Goal: Information Seeking & Learning: Learn about a topic

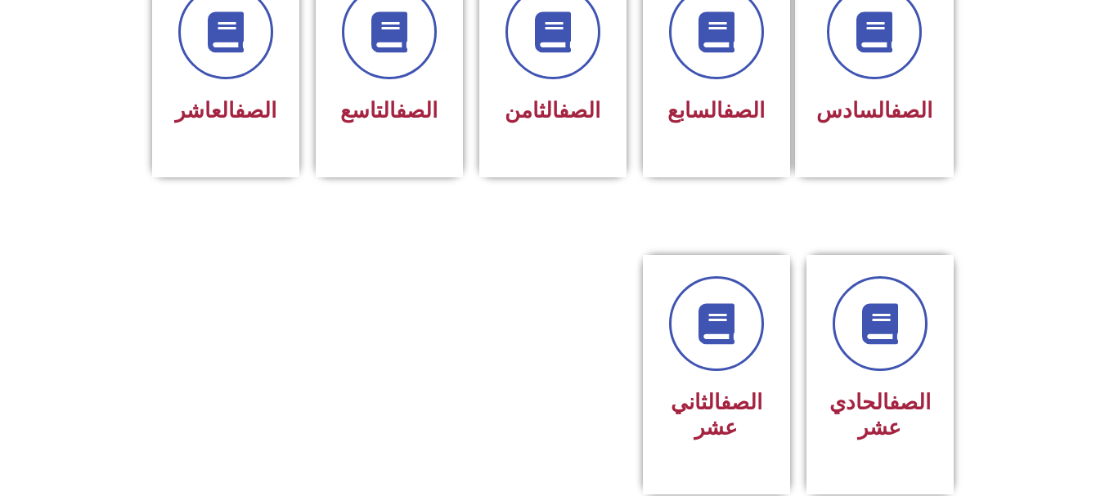
scroll to position [784, 0]
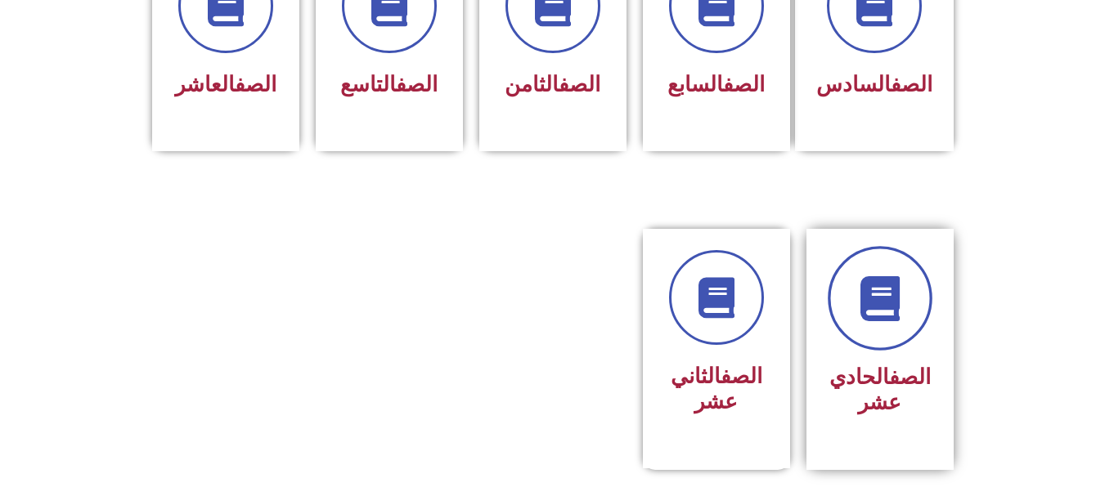
drag, startPoint x: 860, startPoint y: 301, endPoint x: 845, endPoint y: 299, distance: 15.6
click at [845, 299] on link at bounding box center [880, 298] width 105 height 105
click at [898, 282] on icon at bounding box center [879, 298] width 45 height 45
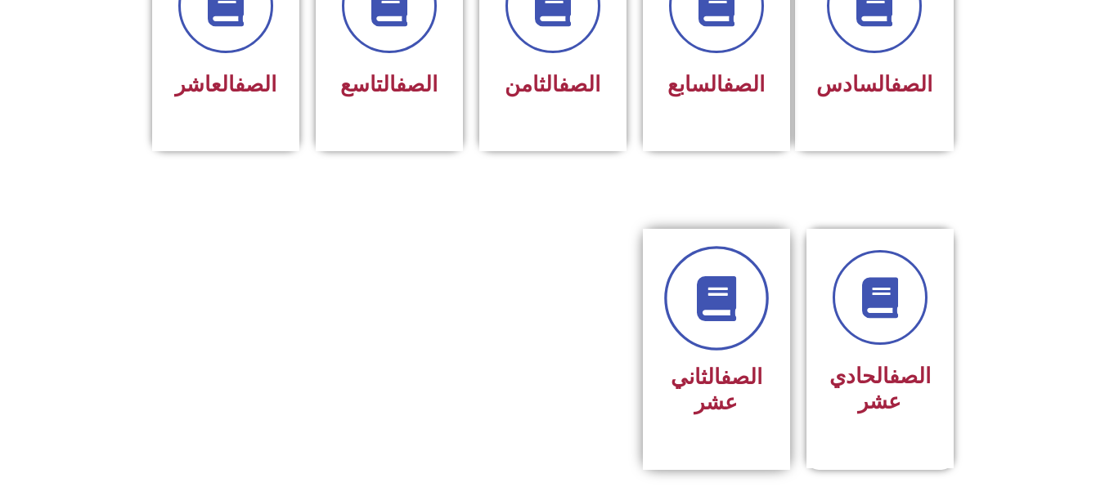
click at [708, 299] on link at bounding box center [716, 298] width 105 height 105
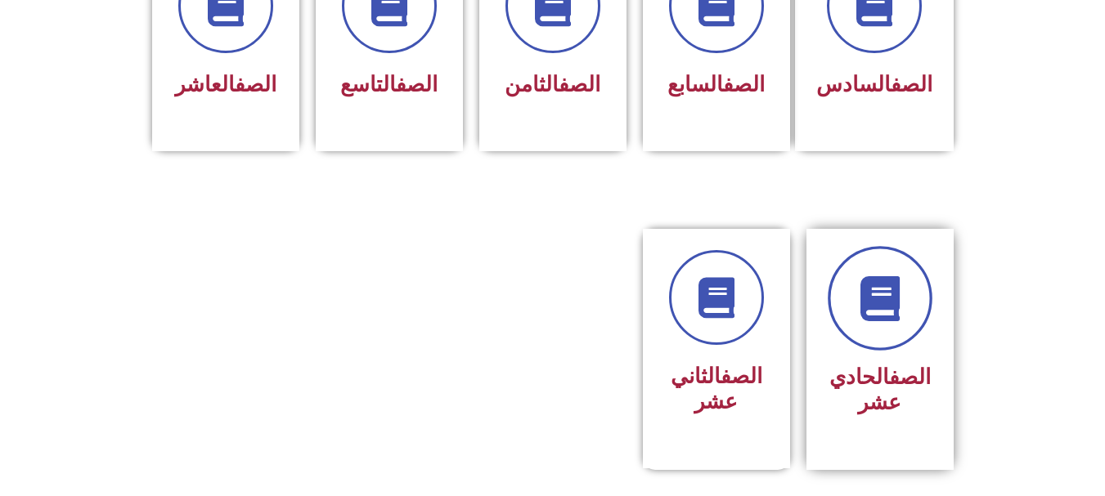
click at [897, 279] on icon at bounding box center [879, 298] width 45 height 45
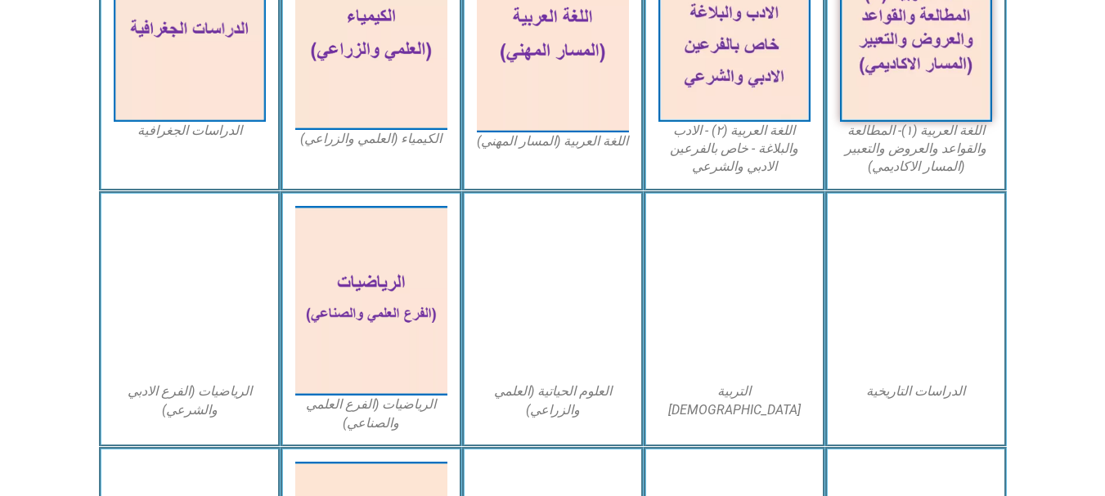
scroll to position [575, 0]
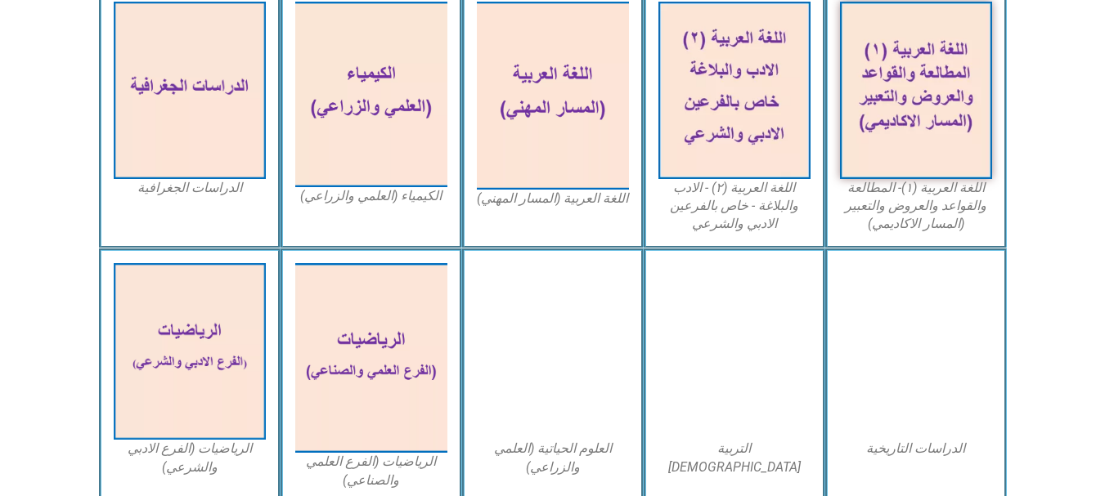
scroll to position [519, 0]
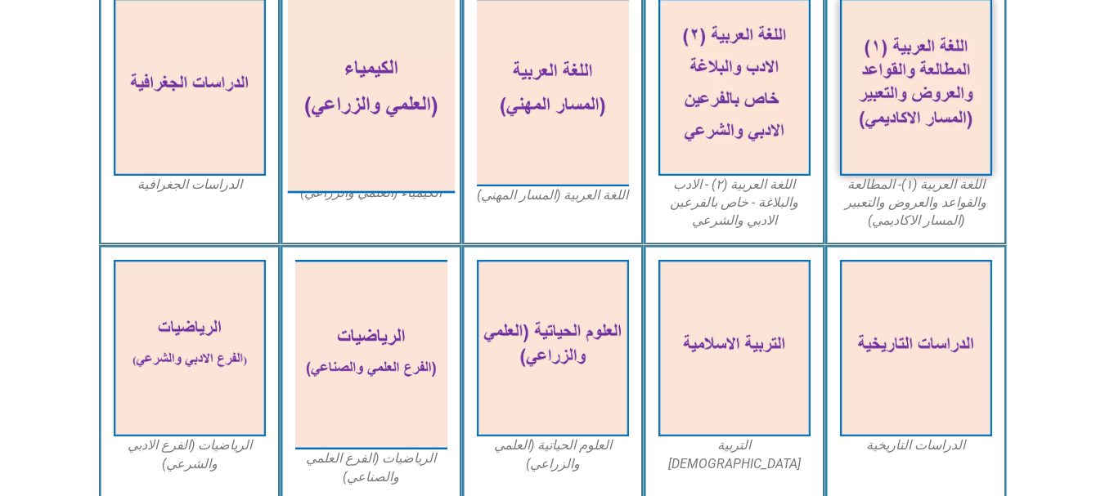
click at [353, 109] on img at bounding box center [371, 91] width 168 height 204
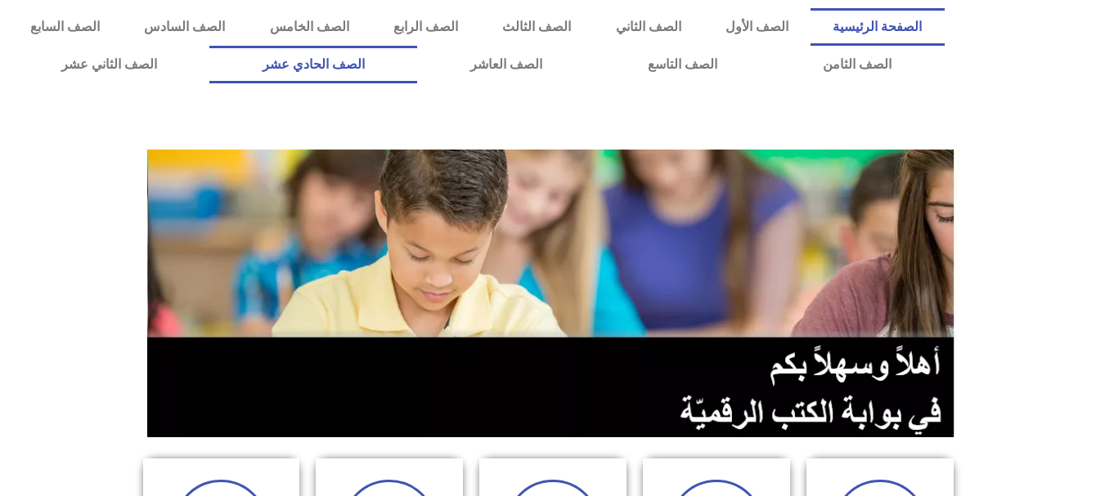
click at [417, 74] on link "الصف الحادي عشر" at bounding box center [313, 65] width 208 height 38
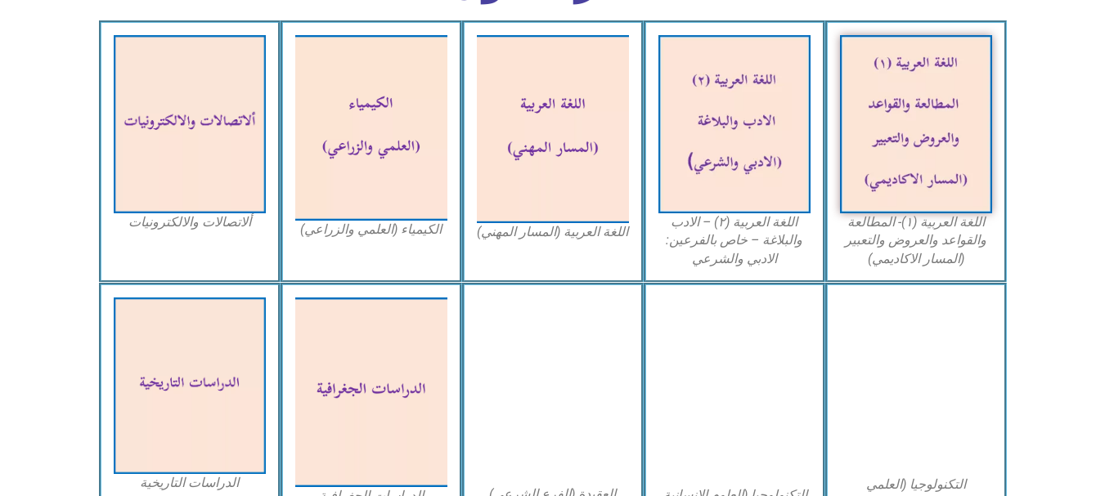
scroll to position [519, 0]
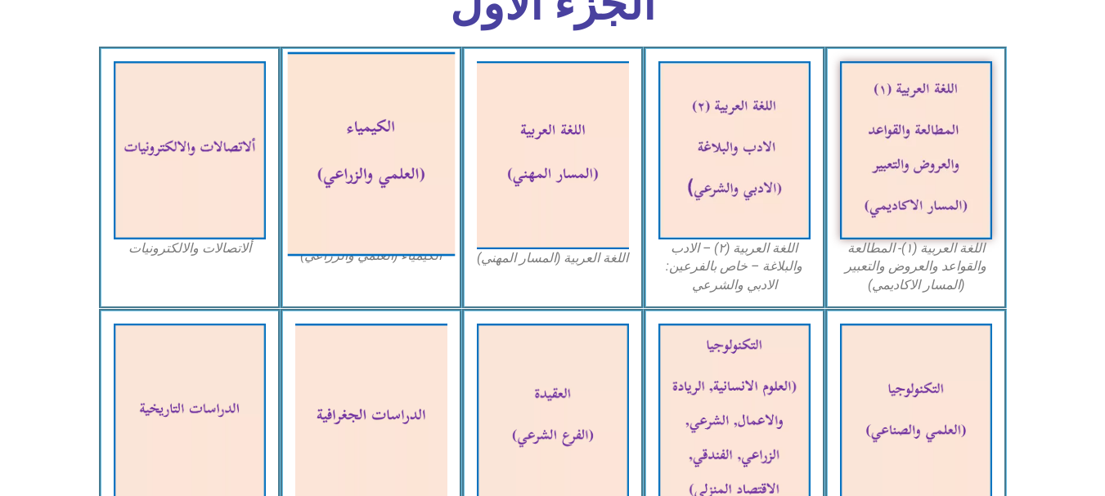
click at [375, 168] on img at bounding box center [371, 154] width 168 height 204
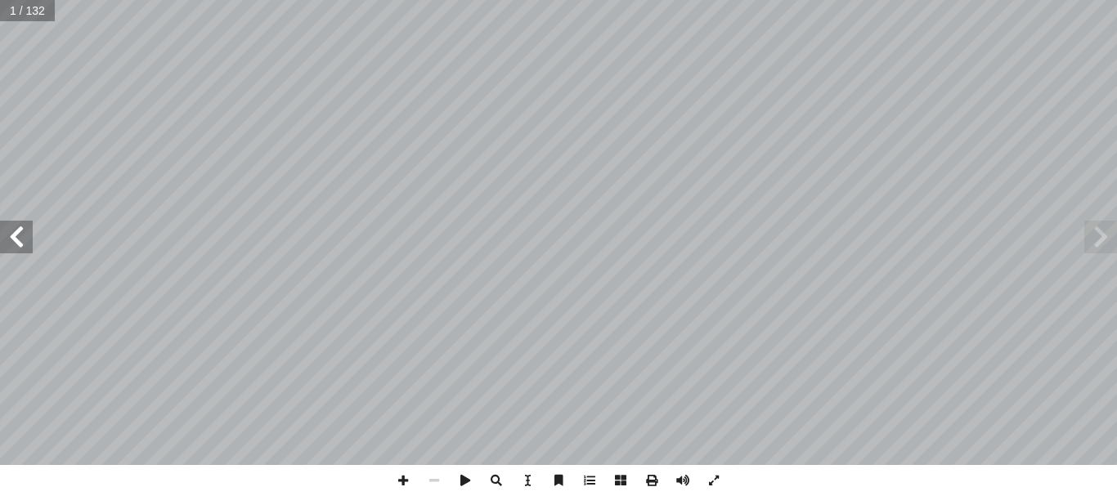
click at [19, 240] on span at bounding box center [16, 237] width 33 height 33
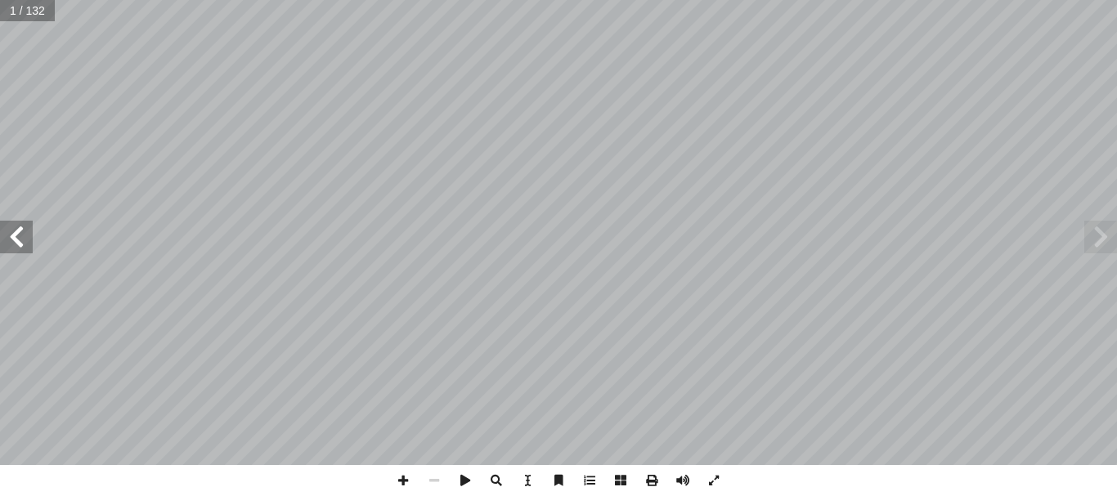
click at [19, 240] on span at bounding box center [16, 237] width 33 height 33
click at [29, 234] on span at bounding box center [16, 237] width 33 height 33
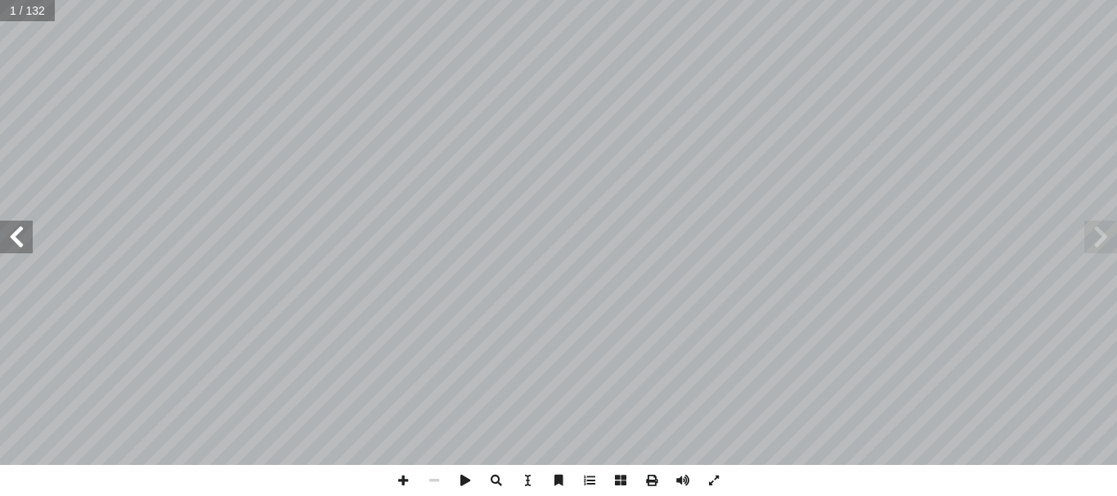
click at [29, 234] on span at bounding box center [16, 237] width 33 height 33
click at [1105, 250] on span at bounding box center [1101, 237] width 33 height 33
click at [615, 477] on span at bounding box center [620, 480] width 31 height 31
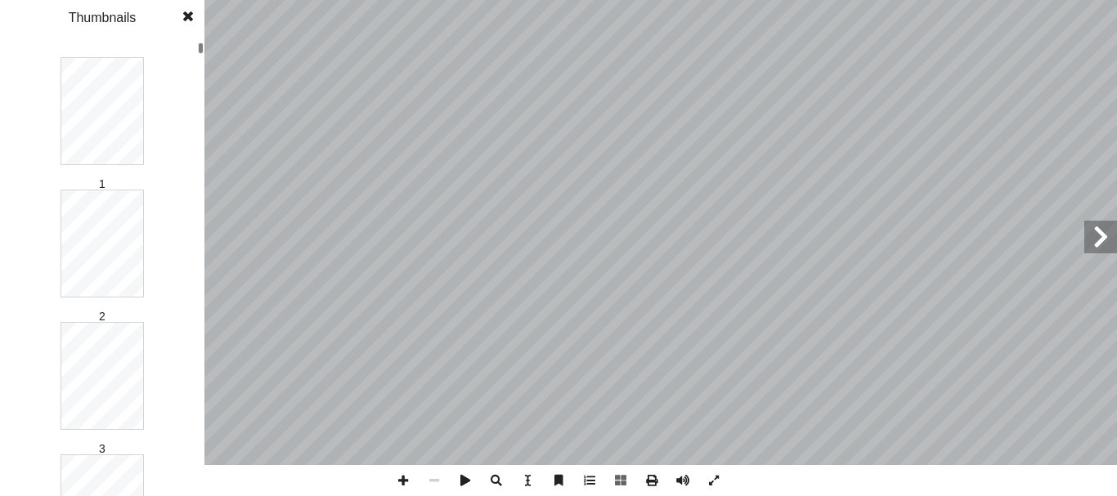
click at [1103, 236] on span at bounding box center [1101, 237] width 33 height 33
